Goal: Use online tool/utility: Utilize a website feature to perform a specific function

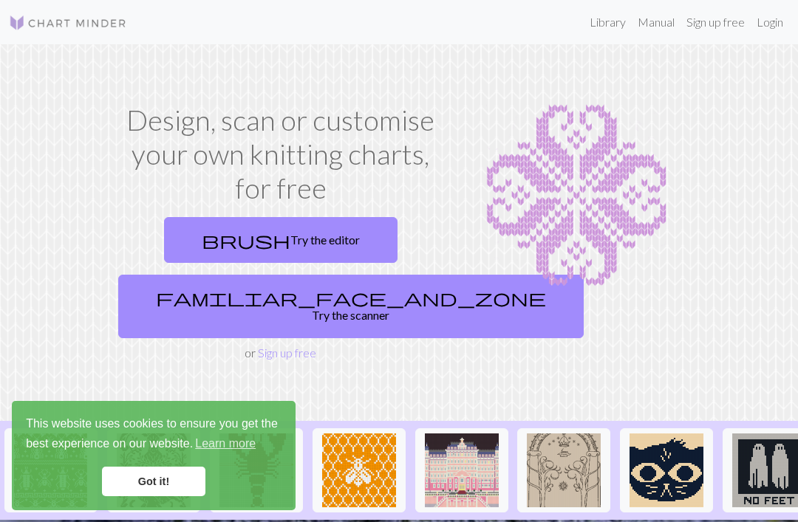
click at [143, 487] on link "Got it!" at bounding box center [153, 482] width 103 height 30
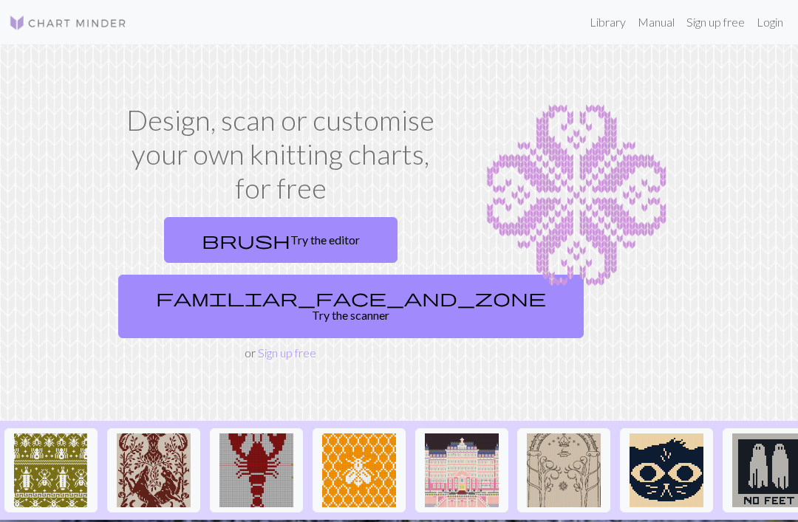
click at [349, 295] on link "familiar_face_and_zone Try the scanner" at bounding box center [350, 307] width 465 height 64
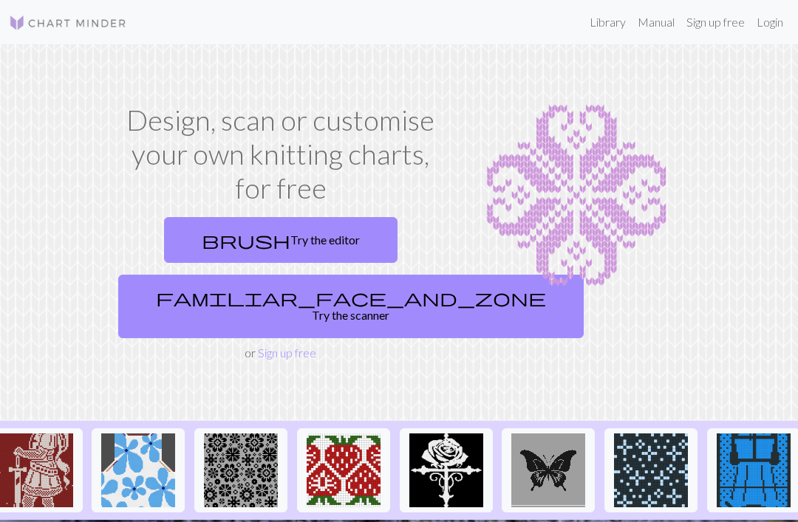
click at [288, 301] on link "familiar_face_and_zone Try the scanner" at bounding box center [350, 307] width 465 height 64
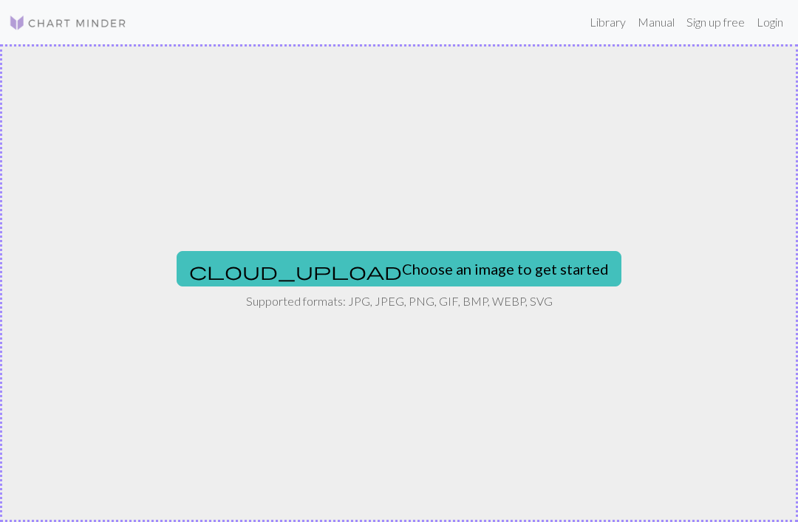
click at [423, 262] on button "cloud_upload Choose an image to get started" at bounding box center [399, 268] width 445 height 35
click at [472, 251] on button "cloud_upload Choose an image to get started" at bounding box center [399, 268] width 445 height 35
type input "C:\fakepath\IMG_1059.jpeg"
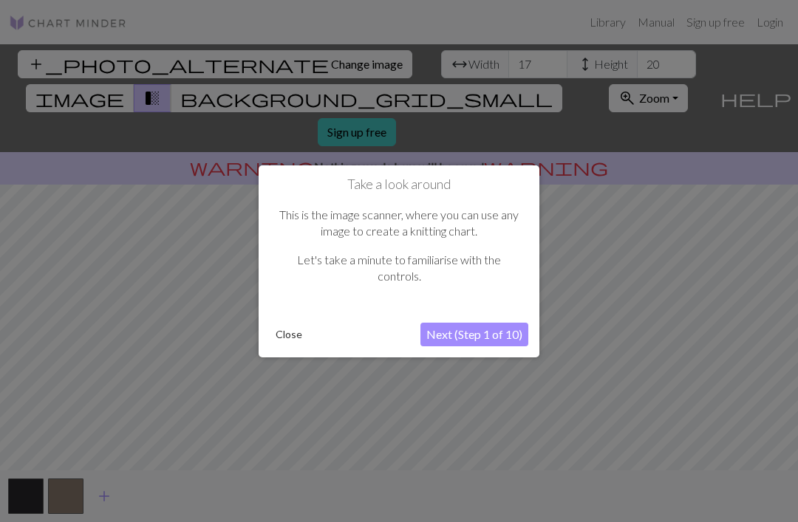
click at [499, 327] on button "Next (Step 1 of 10)" at bounding box center [474, 335] width 108 height 24
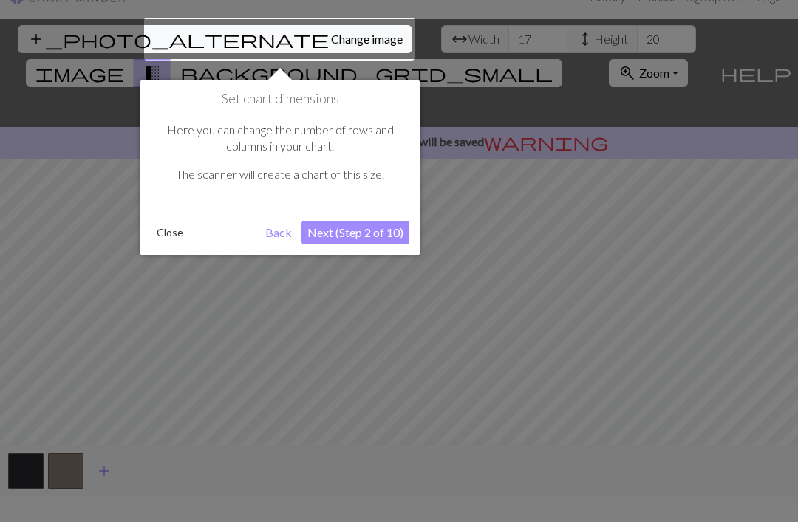
scroll to position [28, 0]
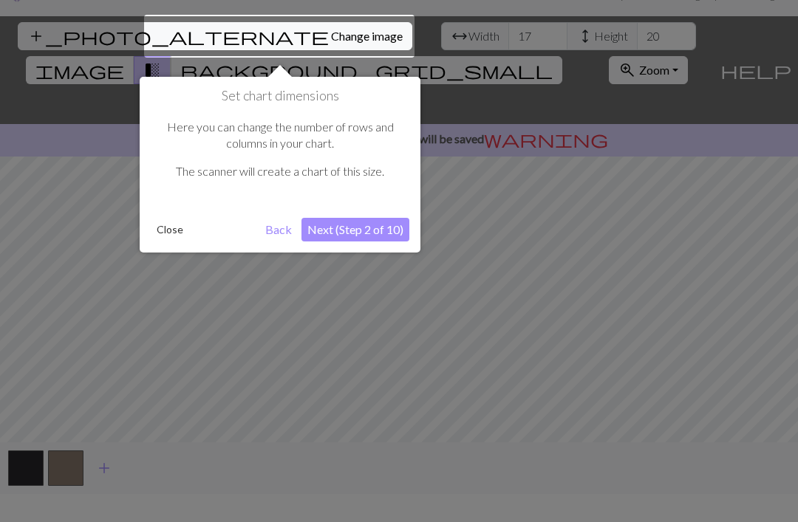
click at [381, 224] on button "Next (Step 2 of 10)" at bounding box center [355, 230] width 108 height 24
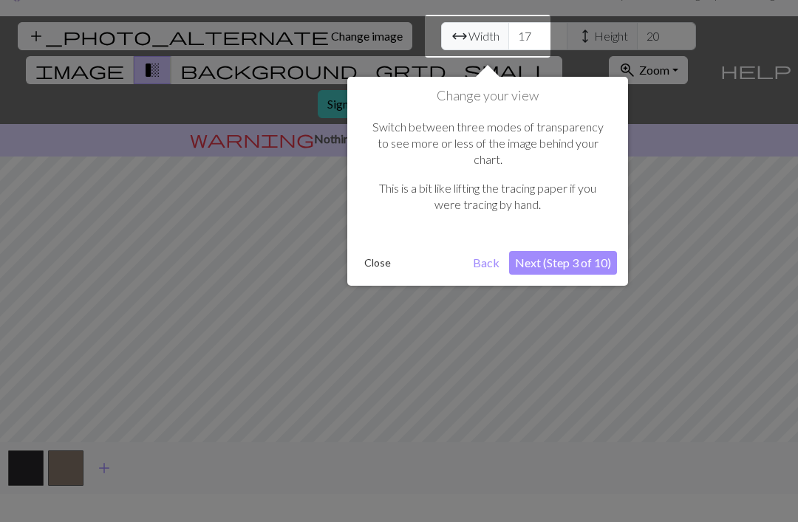
click at [575, 256] on button "Next (Step 3 of 10)" at bounding box center [563, 263] width 108 height 24
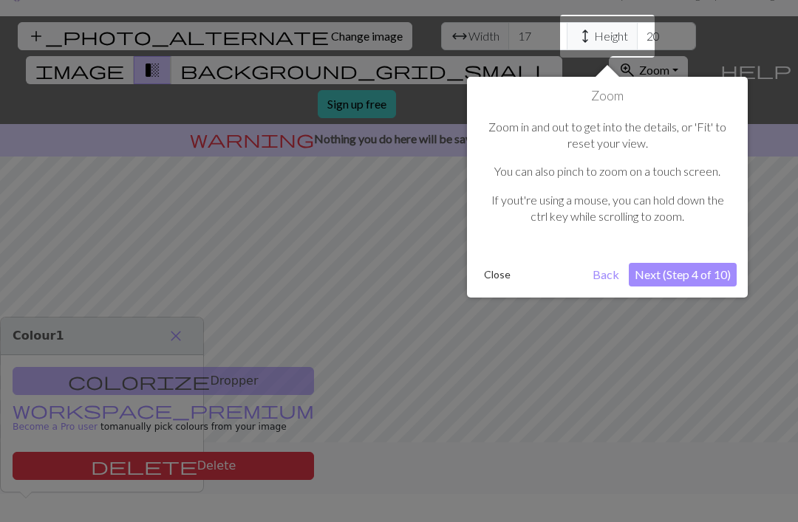
click at [669, 272] on button "Next (Step 4 of 10)" at bounding box center [683, 275] width 108 height 24
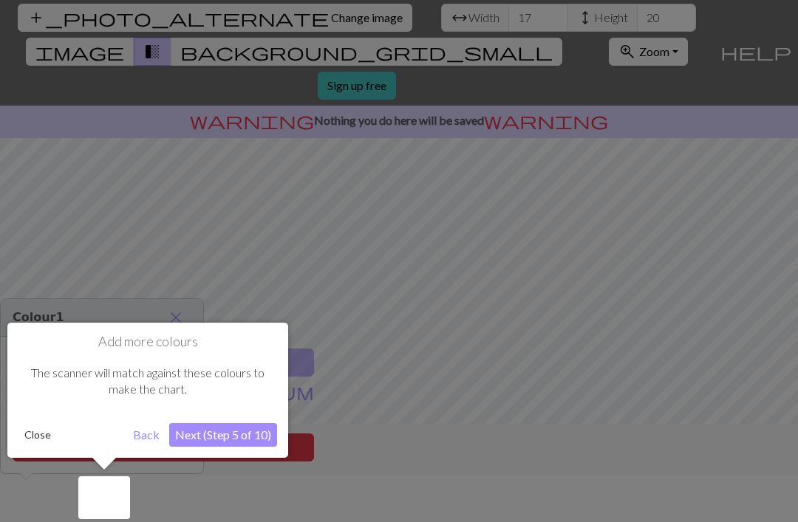
scroll to position [48, 0]
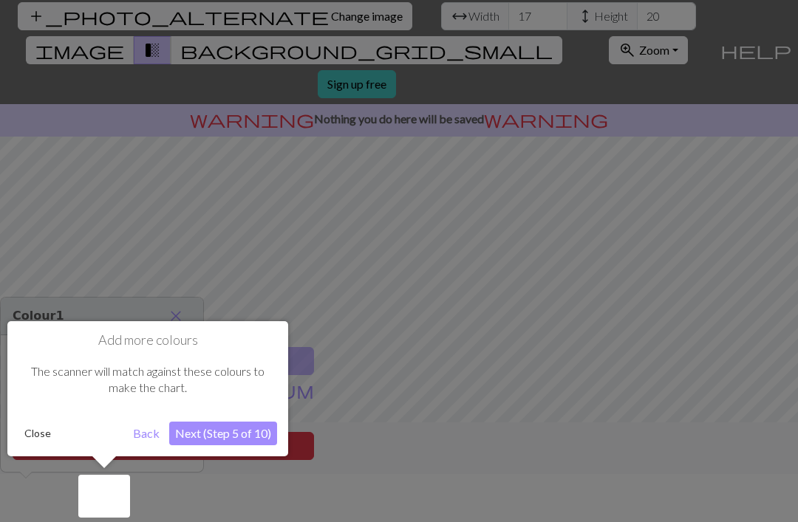
click at [233, 432] on button "Next (Step 5 of 10)" at bounding box center [223, 434] width 108 height 24
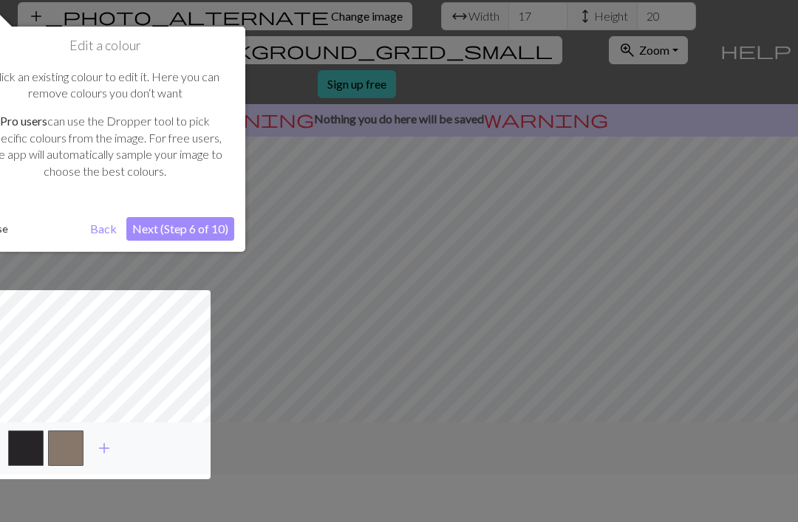
click at [100, 211] on div "Edit a colour Click an existing colour to edit it. Here you can remove colours …" at bounding box center [105, 139] width 281 height 225
click at [108, 219] on button "Back" at bounding box center [103, 229] width 38 height 24
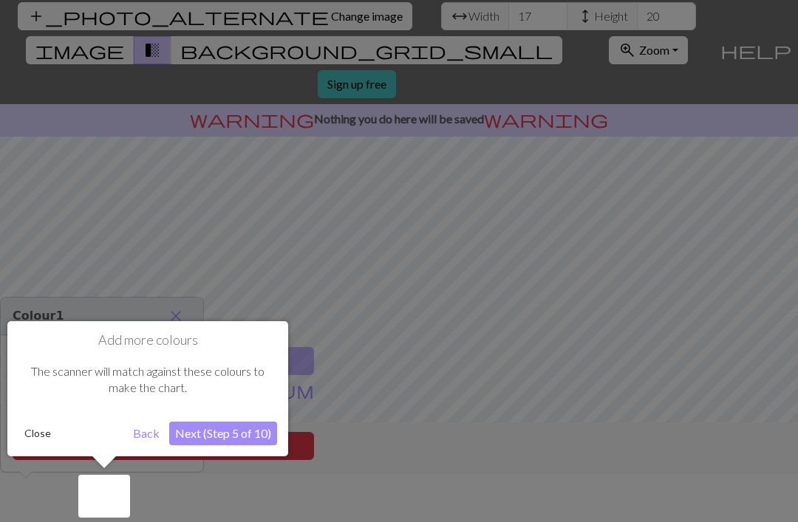
click at [41, 425] on button "Close" at bounding box center [37, 434] width 38 height 22
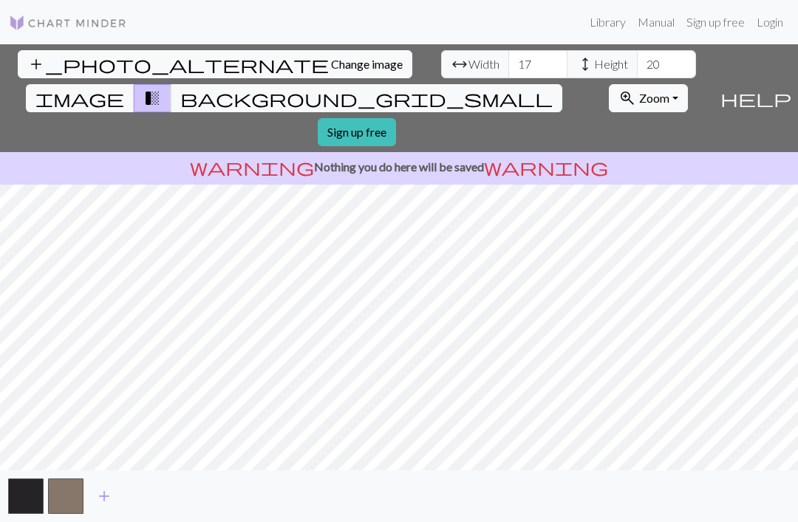
click at [441, 50] on span "arrow_range Width" at bounding box center [475, 64] width 68 height 28
click at [508, 50] on input "17" at bounding box center [537, 64] width 59 height 28
type input "1"
type input "80"
click at [637, 50] on input "20" at bounding box center [666, 64] width 59 height 28
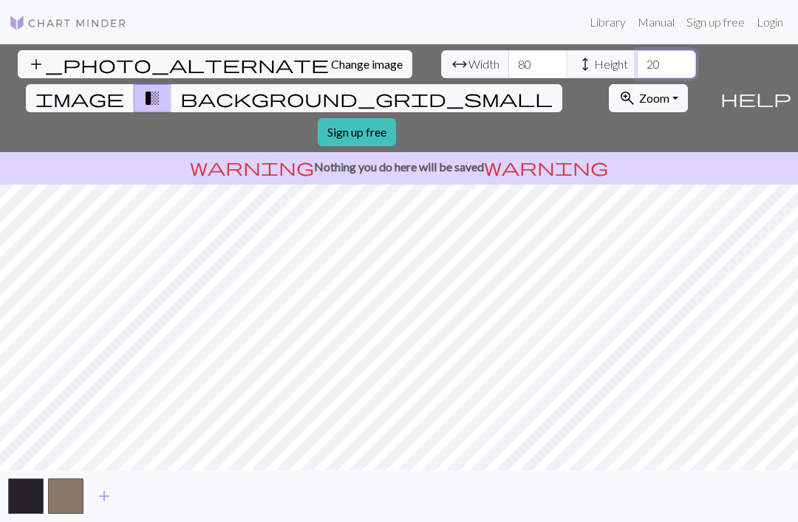
type input "2"
type input "100"
click at [523, 88] on span "background_grid_small" at bounding box center [366, 98] width 372 height 21
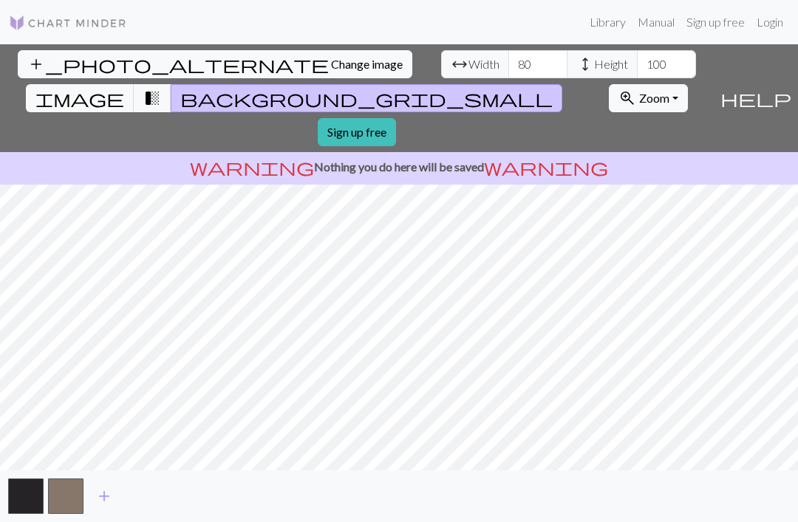
click at [161, 88] on span "transition_fade" at bounding box center [152, 98] width 18 height 21
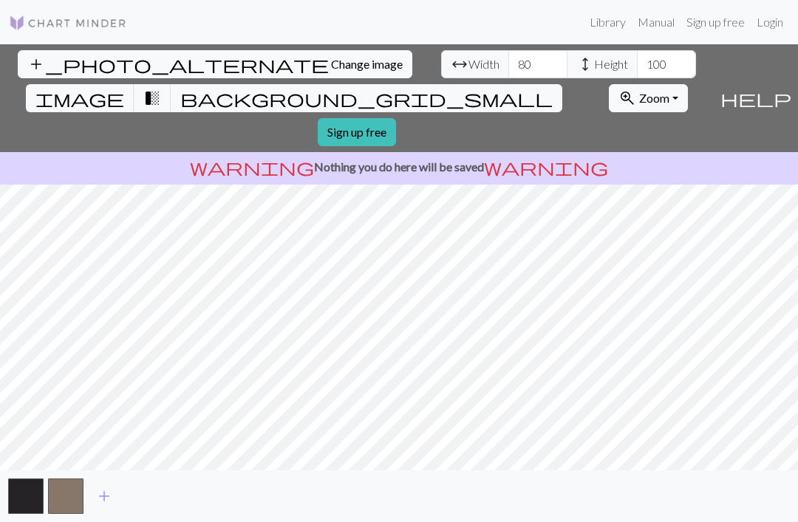
click at [161, 88] on span "transition_fade" at bounding box center [152, 98] width 18 height 21
click at [632, 84] on button "zoom_in Zoom Zoom" at bounding box center [648, 98] width 79 height 28
click at [639, 91] on span "Zoom" at bounding box center [654, 98] width 30 height 14
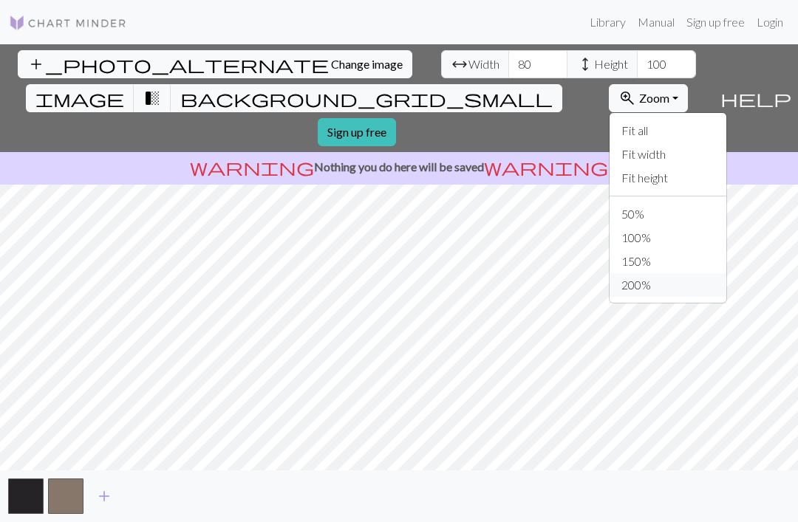
click at [609, 273] on button "200%" at bounding box center [667, 285] width 117 height 24
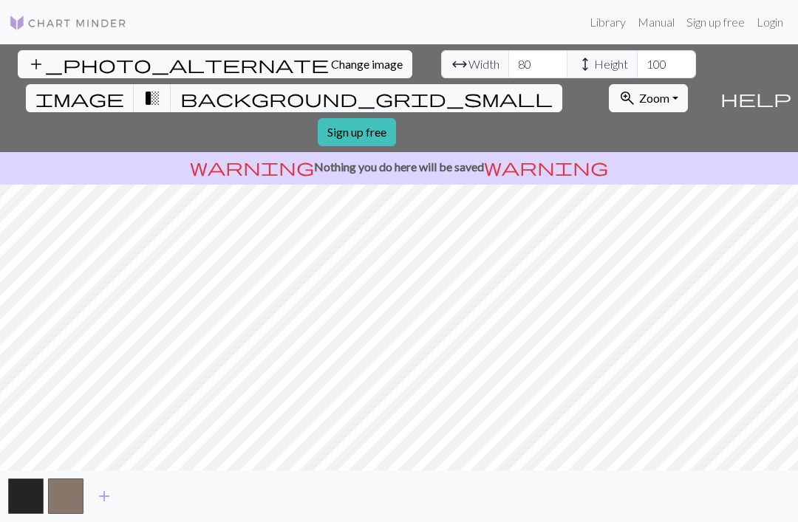
click at [331, 57] on span "Change image" at bounding box center [367, 64] width 72 height 14
click at [33, 54] on span "add_photo_alternate" at bounding box center [177, 64] width 301 height 21
click at [331, 57] on span "Change image" at bounding box center [367, 64] width 72 height 14
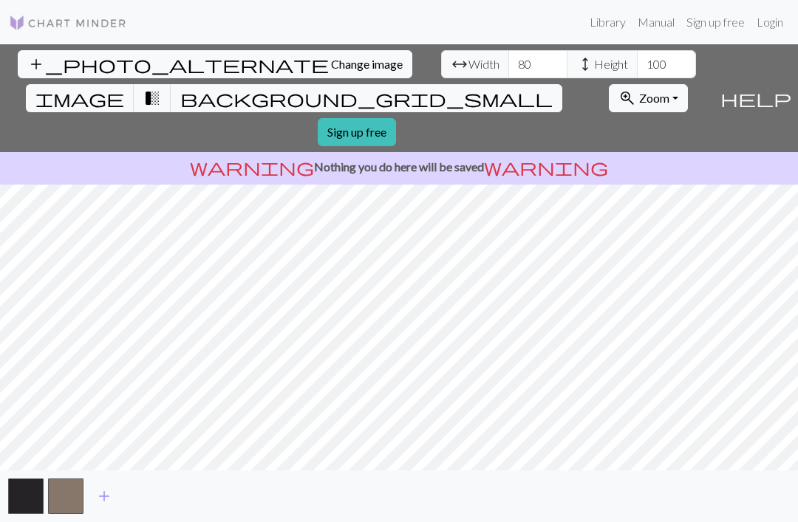
click at [331, 57] on span "Change image" at bounding box center [367, 64] width 72 height 14
click at [508, 50] on input "80" at bounding box center [537, 64] width 59 height 28
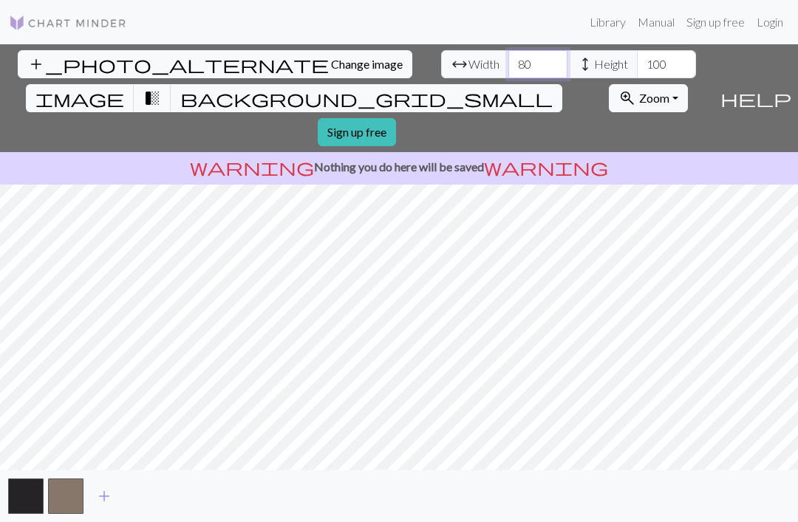
click at [508, 50] on input "80" at bounding box center [537, 64] width 59 height 28
click at [331, 57] on span "Change image" at bounding box center [367, 64] width 72 height 14
click at [62, 50] on button "add_photo_alternate Change image" at bounding box center [215, 64] width 394 height 28
click at [61, 50] on button "add_photo_alternate Change image" at bounding box center [215, 64] width 394 height 28
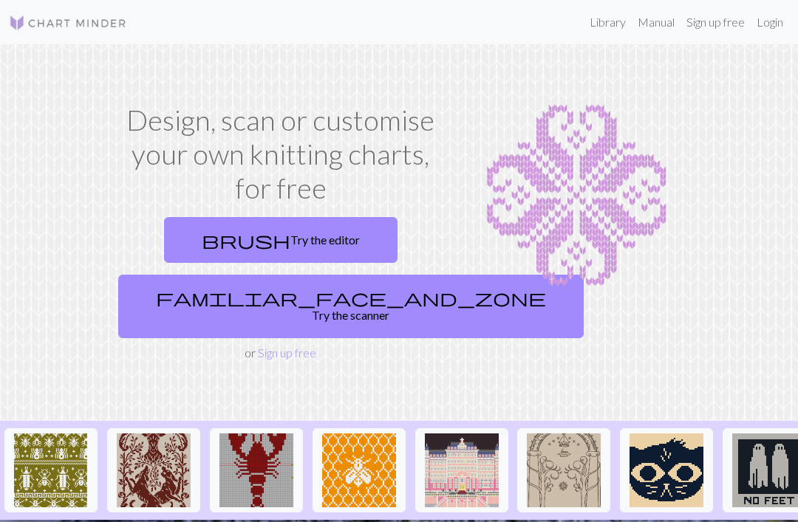
click at [335, 248] on link "brush Try the editor" at bounding box center [280, 240] width 233 height 46
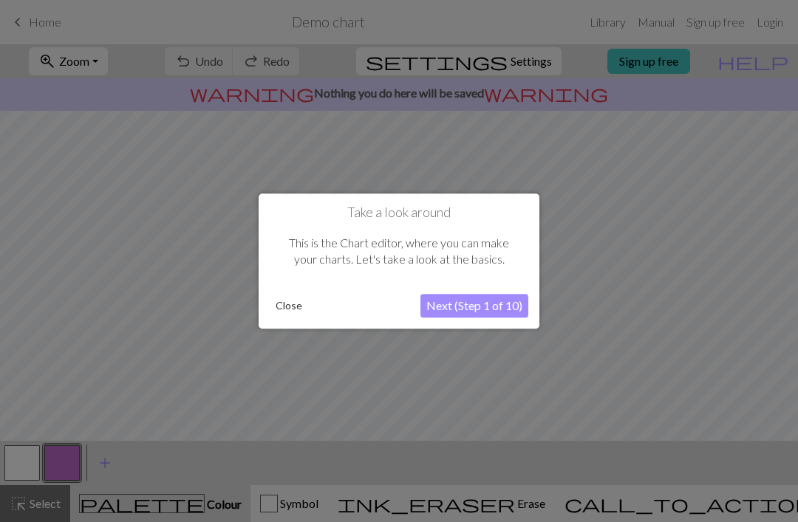
click at [286, 314] on button "Close" at bounding box center [289, 306] width 38 height 22
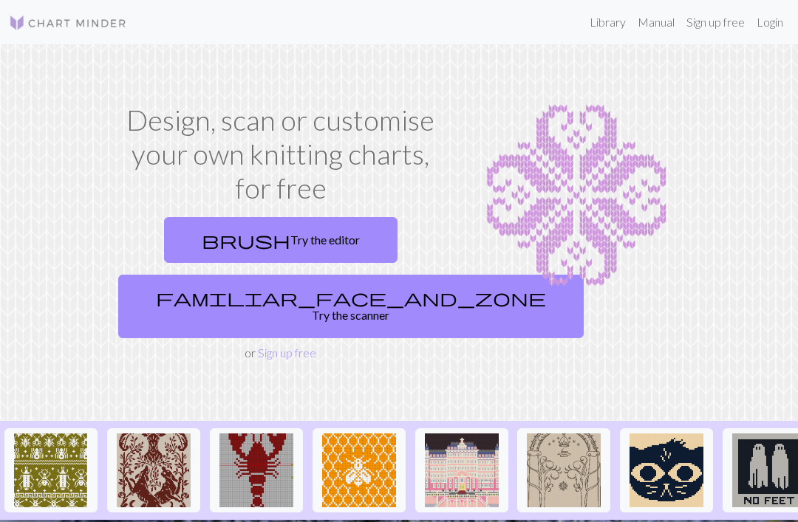
click at [310, 298] on link "familiar_face_and_zone Try the scanner" at bounding box center [350, 307] width 465 height 64
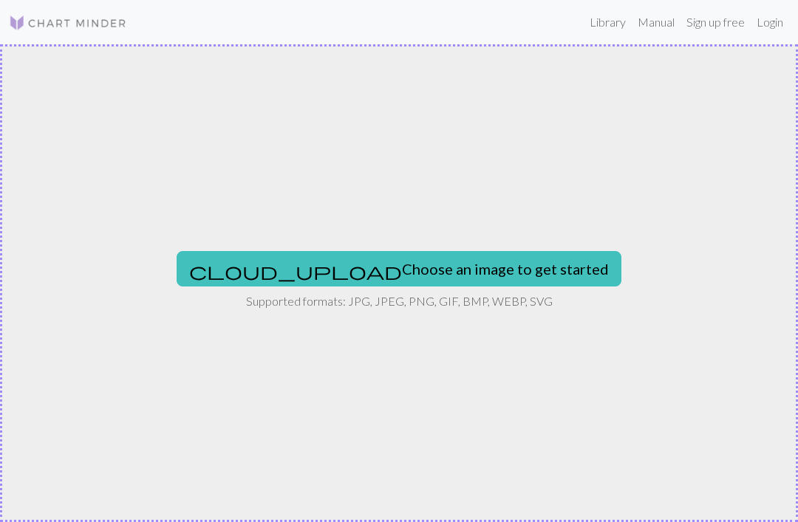
click at [352, 267] on button "cloud_upload Choose an image to get started" at bounding box center [399, 268] width 445 height 35
type input "C:\fakepath\IMG_1058.jpeg"
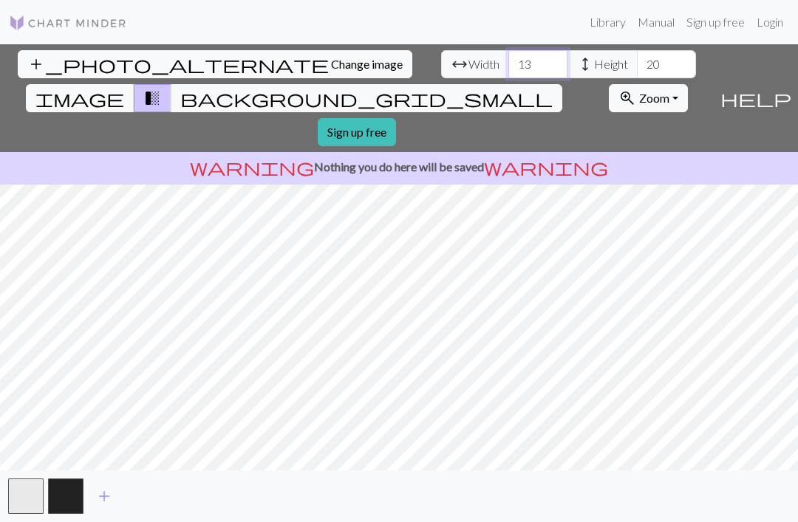
click at [508, 64] on input "13" at bounding box center [537, 64] width 59 height 28
type input "1"
type input "80"
click at [637, 57] on input "20" at bounding box center [666, 64] width 59 height 28
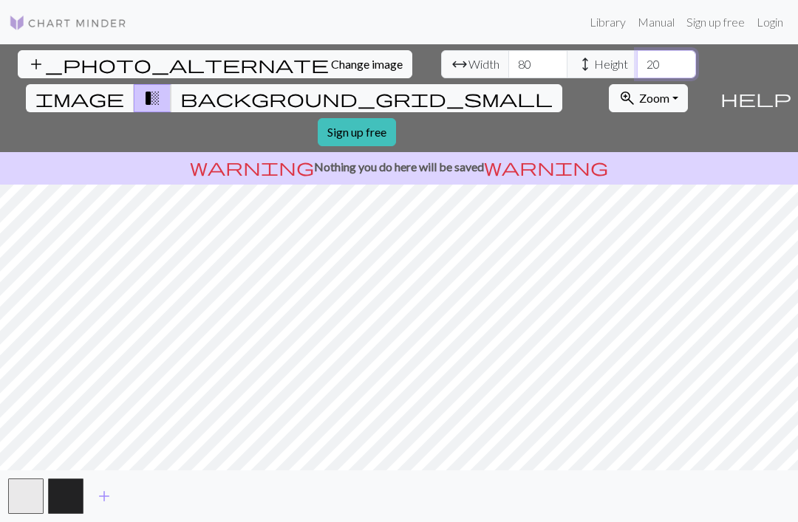
type input "2"
click at [629, 84] on button "zoom_in Zoom Zoom" at bounding box center [648, 98] width 79 height 28
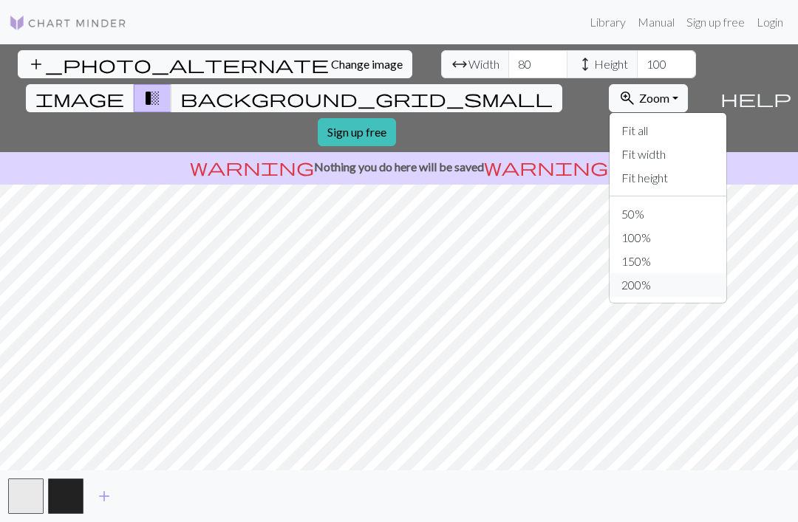
click at [634, 273] on button "200%" at bounding box center [667, 285] width 117 height 24
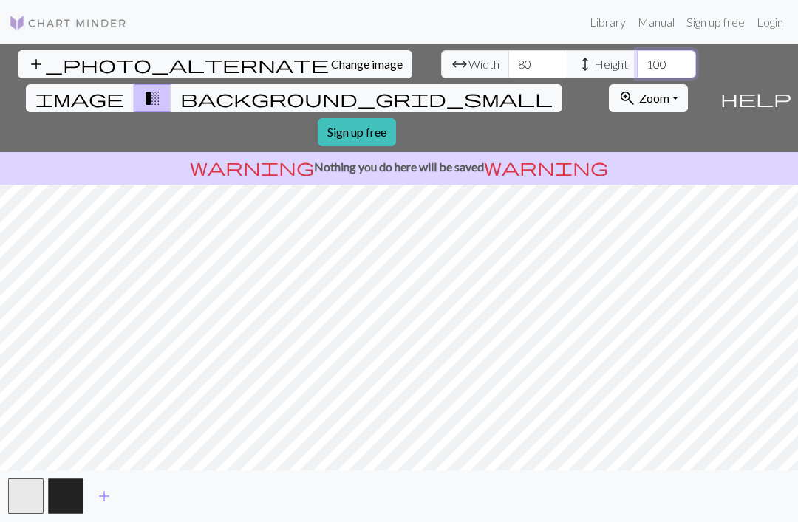
click at [637, 62] on input "100" at bounding box center [666, 64] width 59 height 28
type input "1"
type input "150"
click at [508, 66] on input "80" at bounding box center [537, 64] width 59 height 28
type input "8"
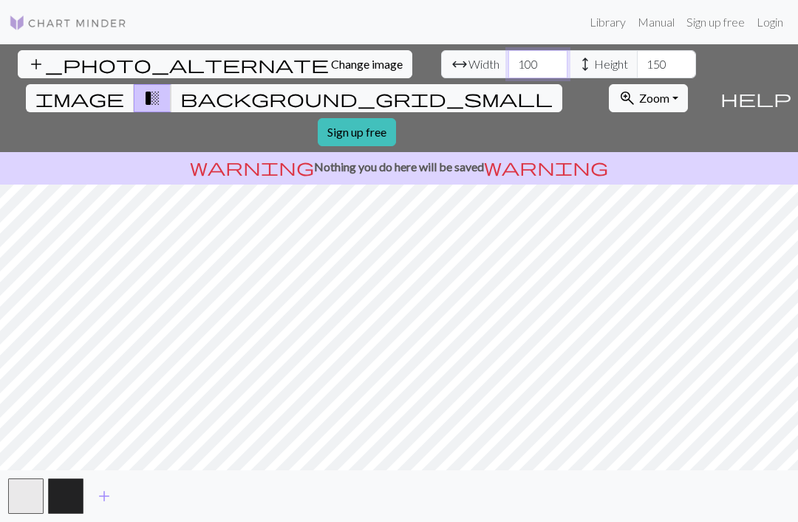
type input "100"
click at [31, 64] on span "add_photo_alternate" at bounding box center [177, 64] width 301 height 21
